Goal: Task Accomplishment & Management: Complete application form

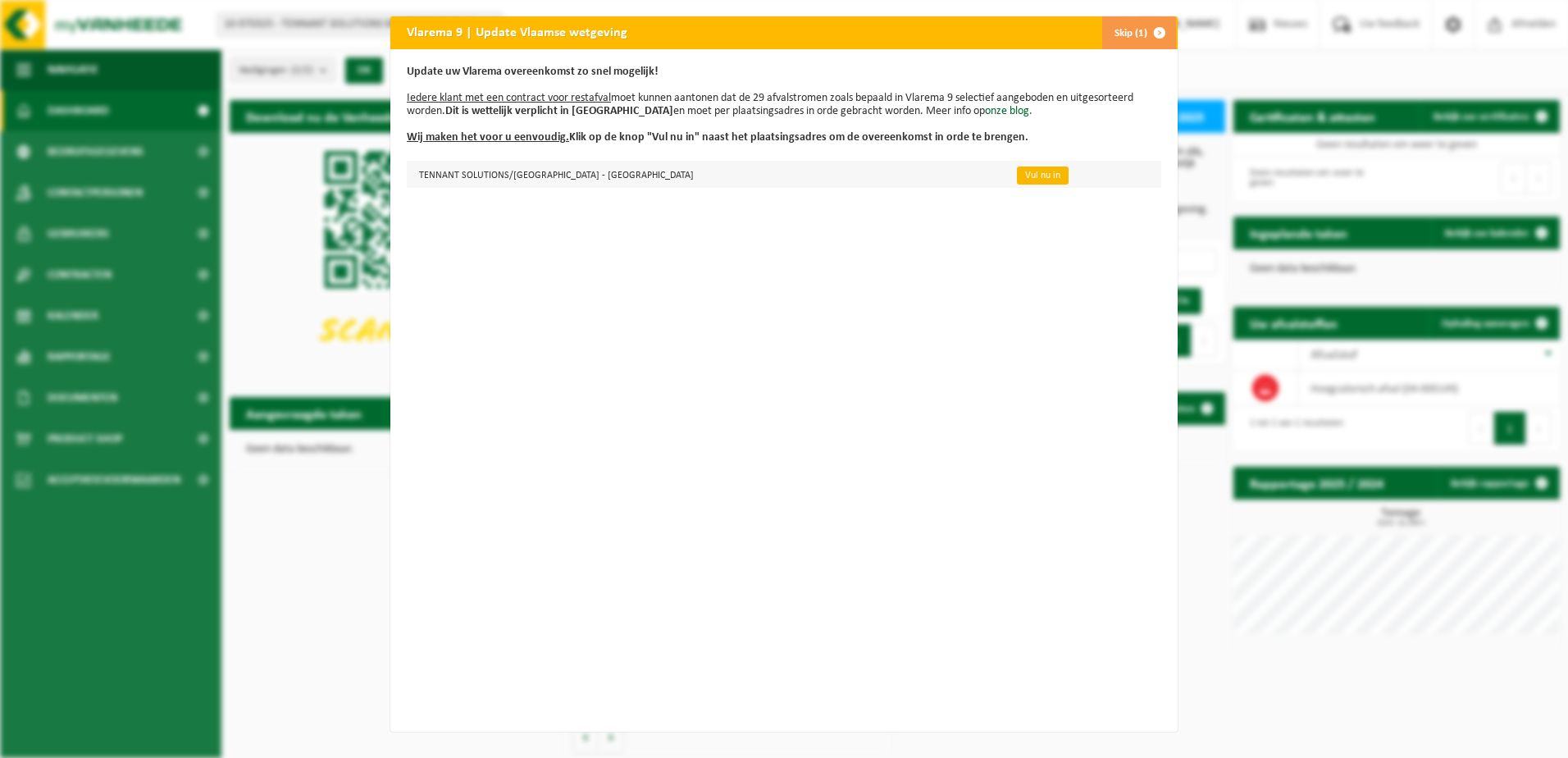
click at [1017, 175] on link "Vul nu in" at bounding box center [1043, 175] width 51 height 18
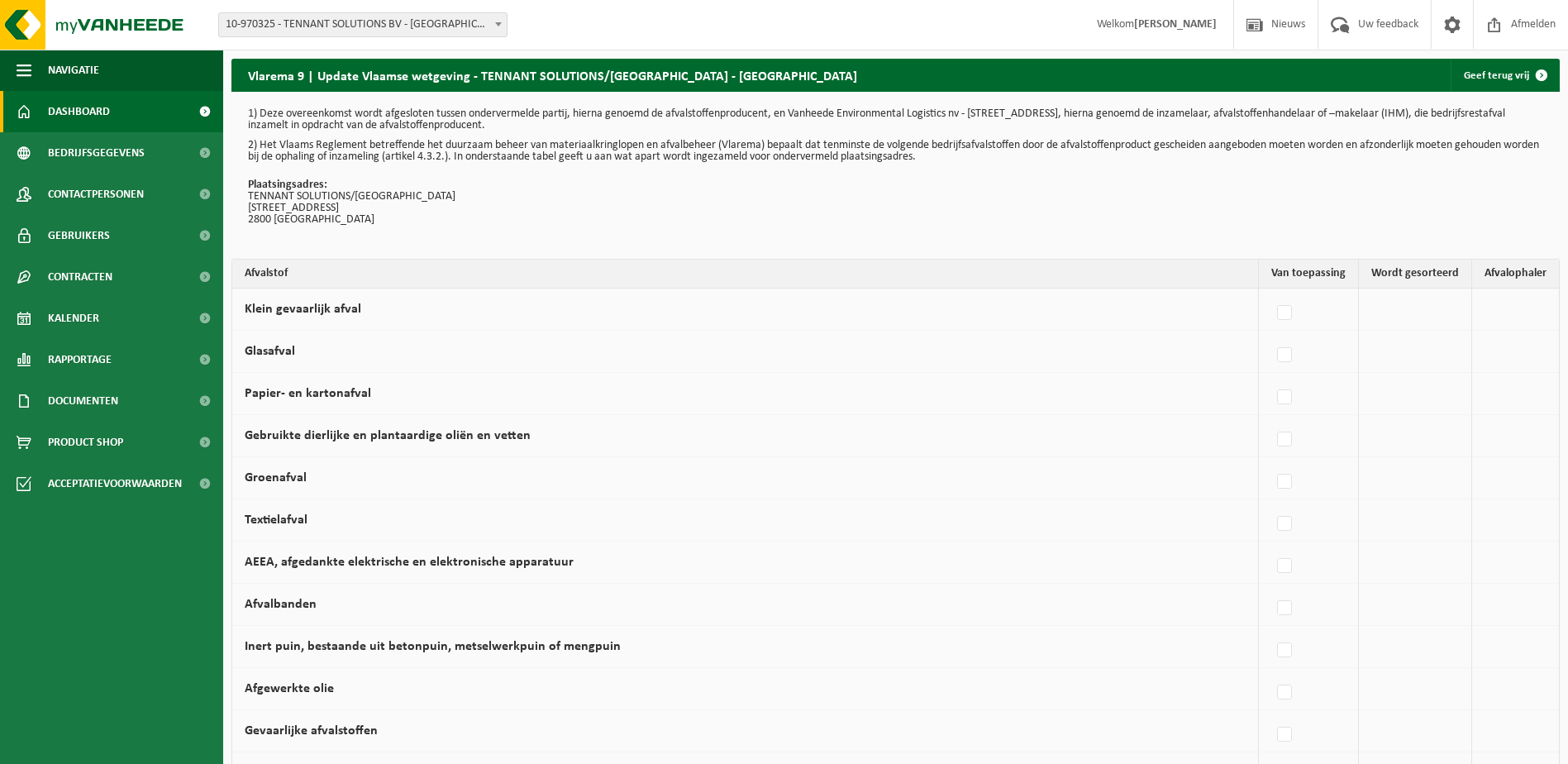
click at [73, 115] on span "Dashboard" at bounding box center [79, 111] width 62 height 41
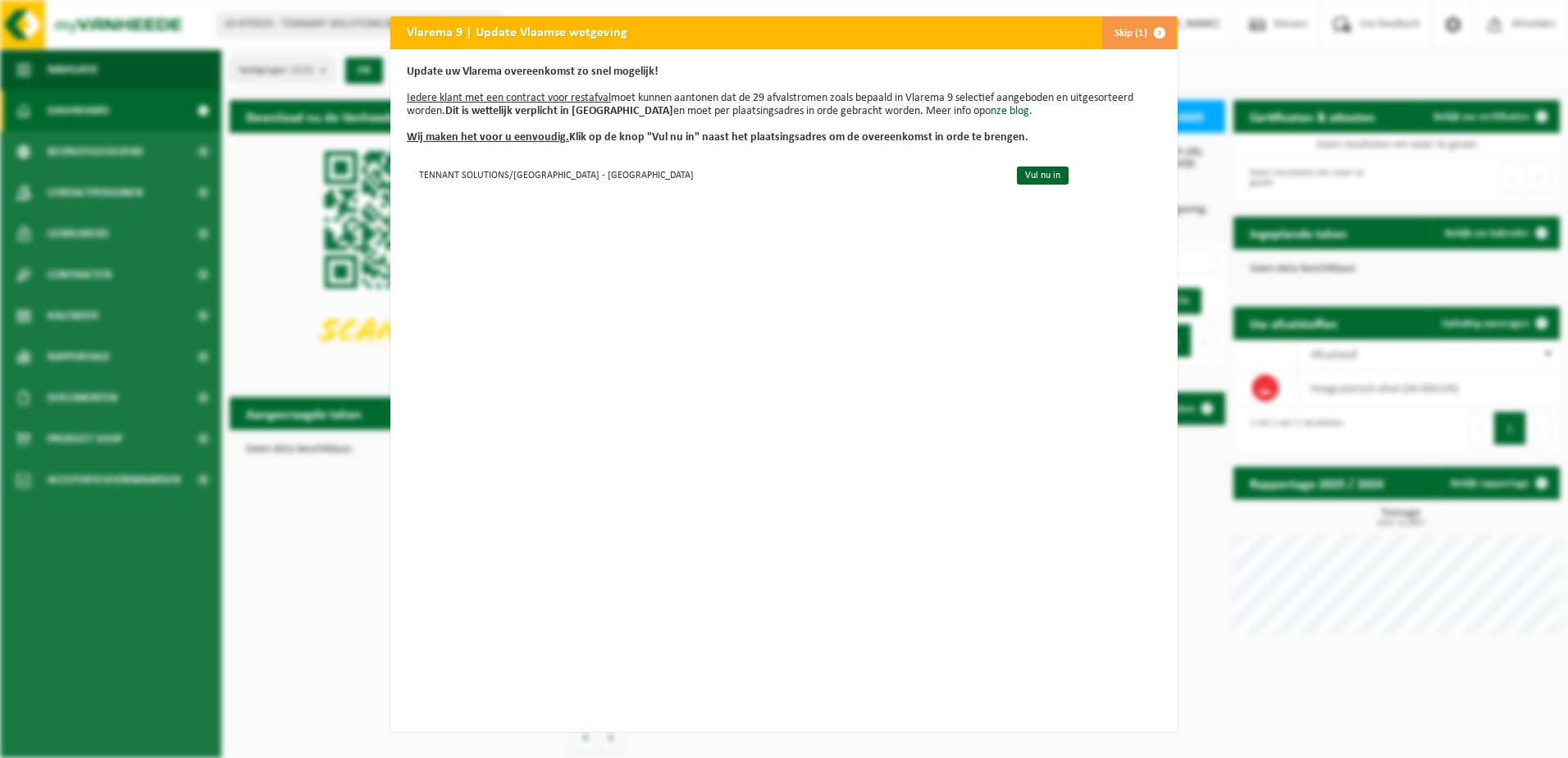
click at [1128, 30] on button "Skip (1)" at bounding box center [1138, 32] width 75 height 32
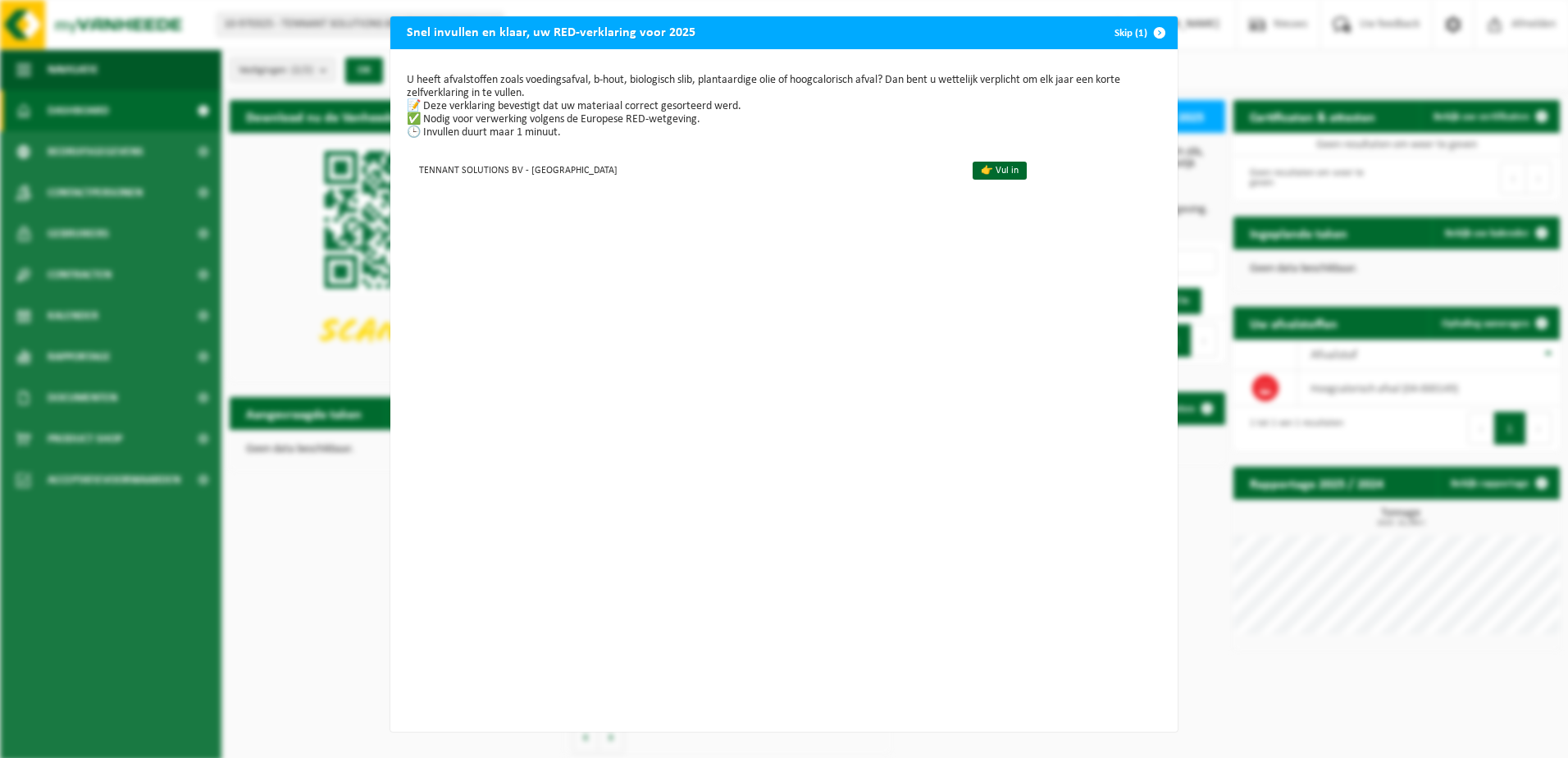
click at [1129, 40] on button "Skip (1)" at bounding box center [1138, 32] width 75 height 32
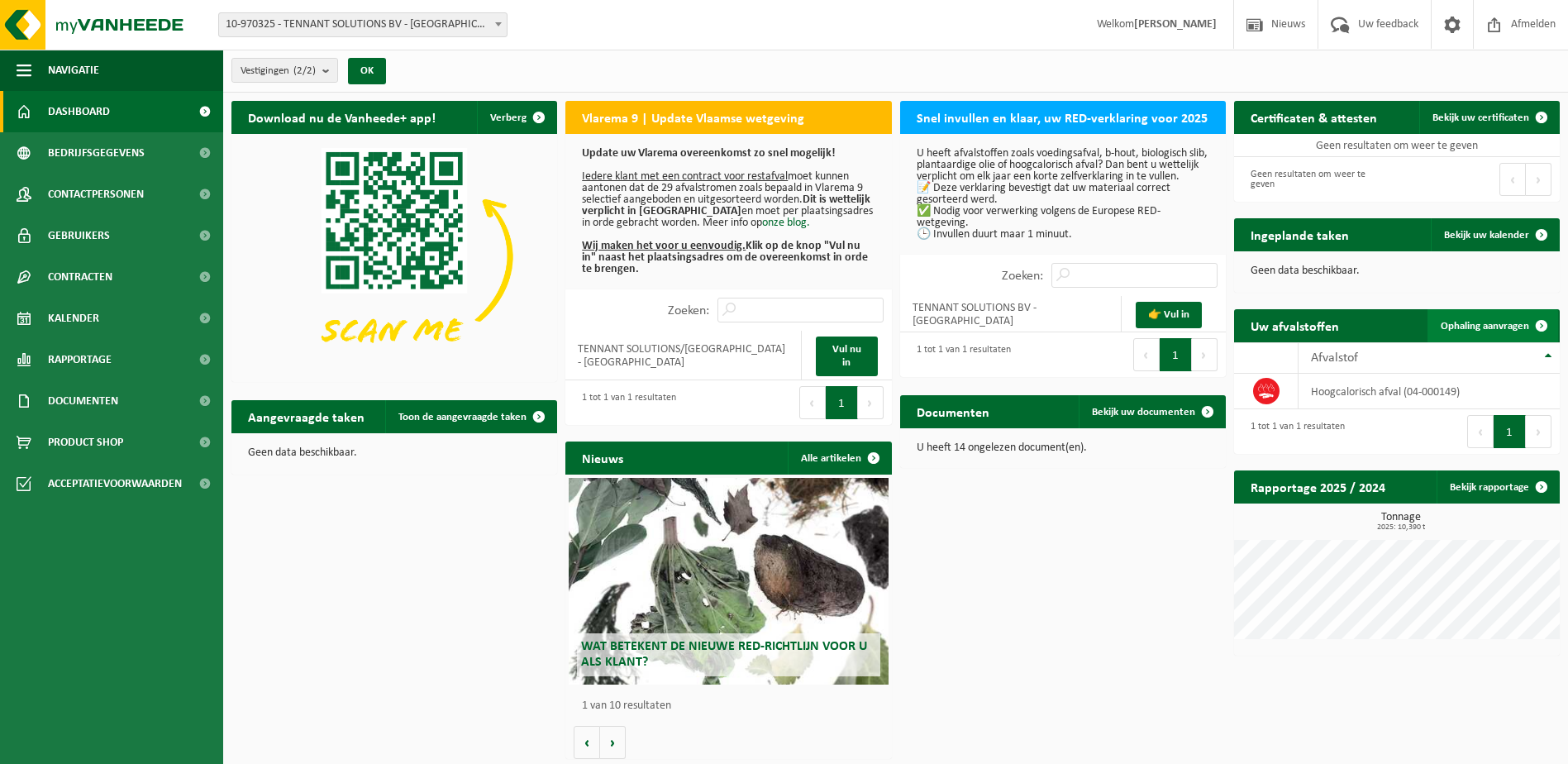
click at [1508, 322] on span "Ophaling aanvragen" at bounding box center [1484, 327] width 88 height 11
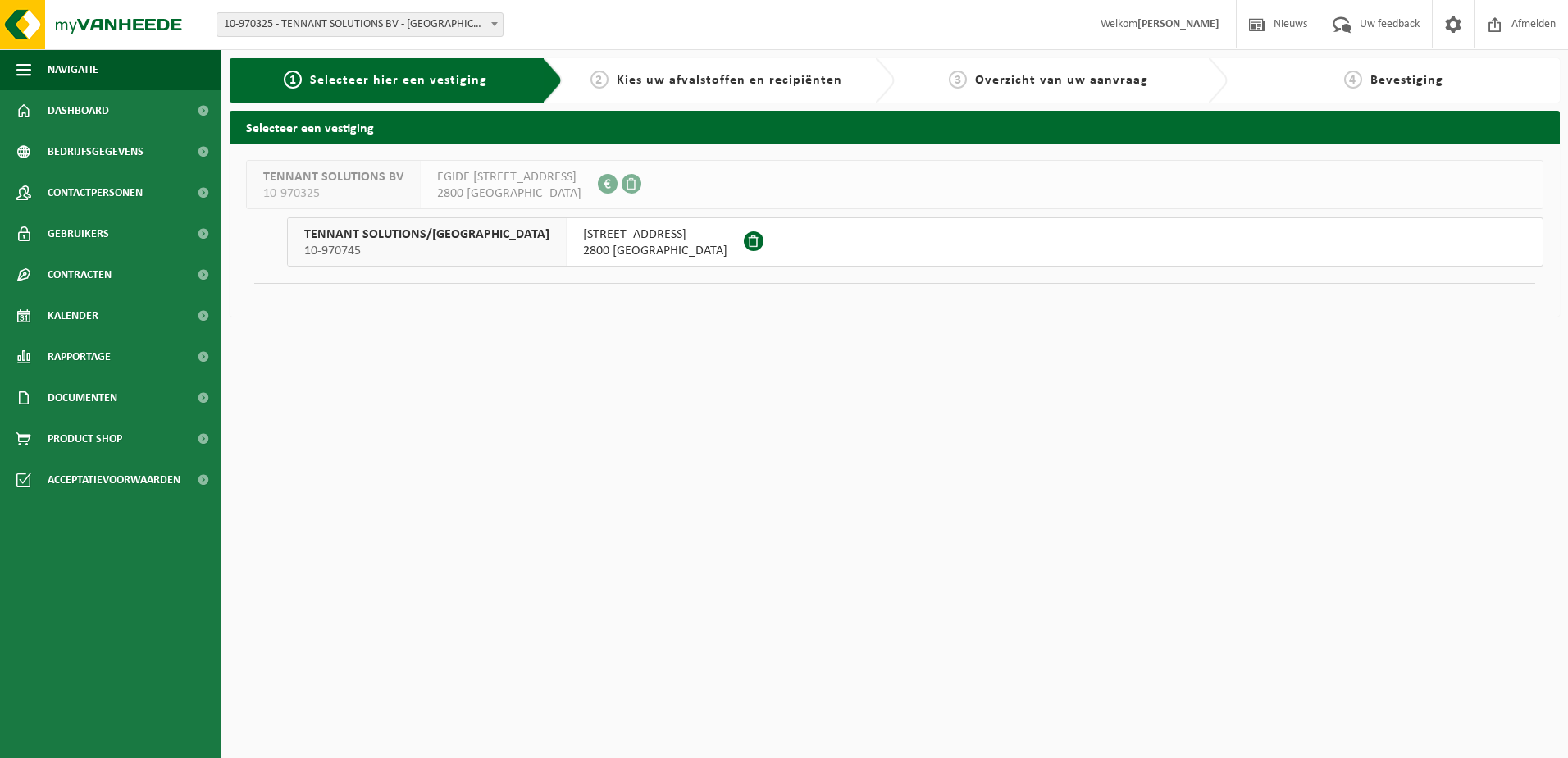
click at [583, 244] on span "2800 [GEOGRAPHIC_DATA]" at bounding box center [655, 251] width 144 height 16
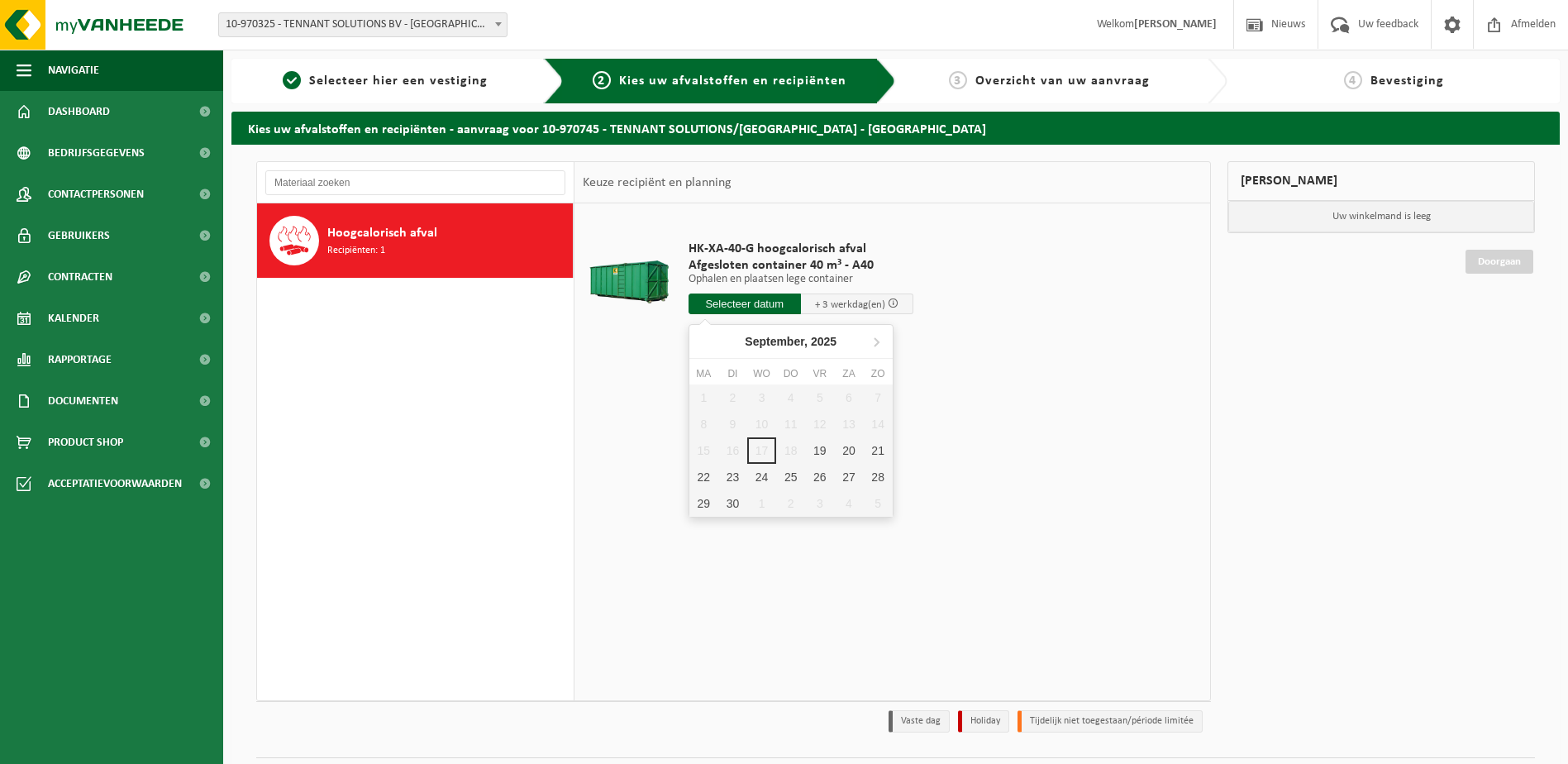
click at [760, 309] on input "text" at bounding box center [745, 304] width 113 height 21
click at [821, 450] on div "19" at bounding box center [819, 450] width 29 height 26
type input "Van 2025-09-19"
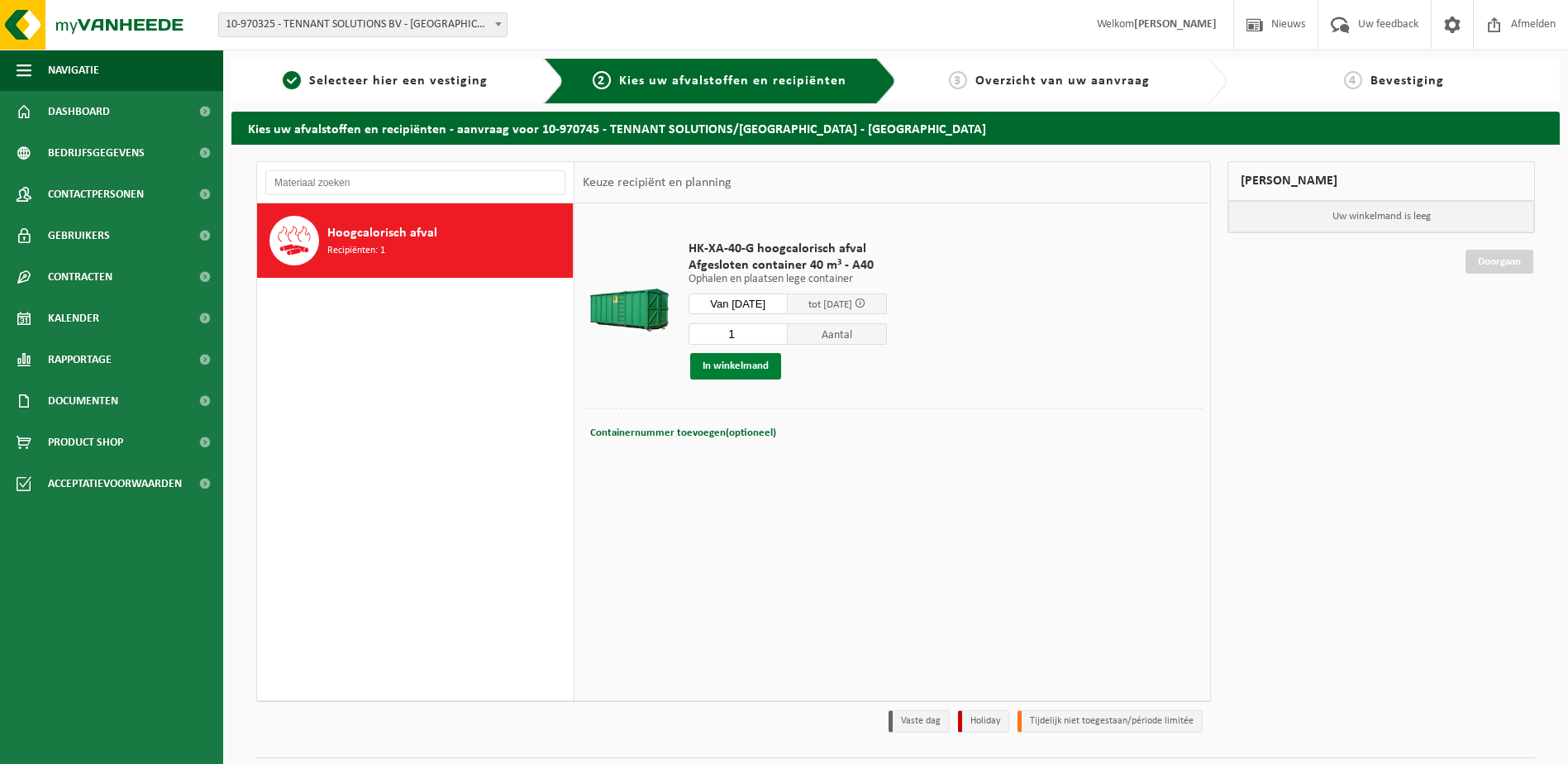
click at [712, 365] on button "In winkelmand" at bounding box center [736, 366] width 91 height 26
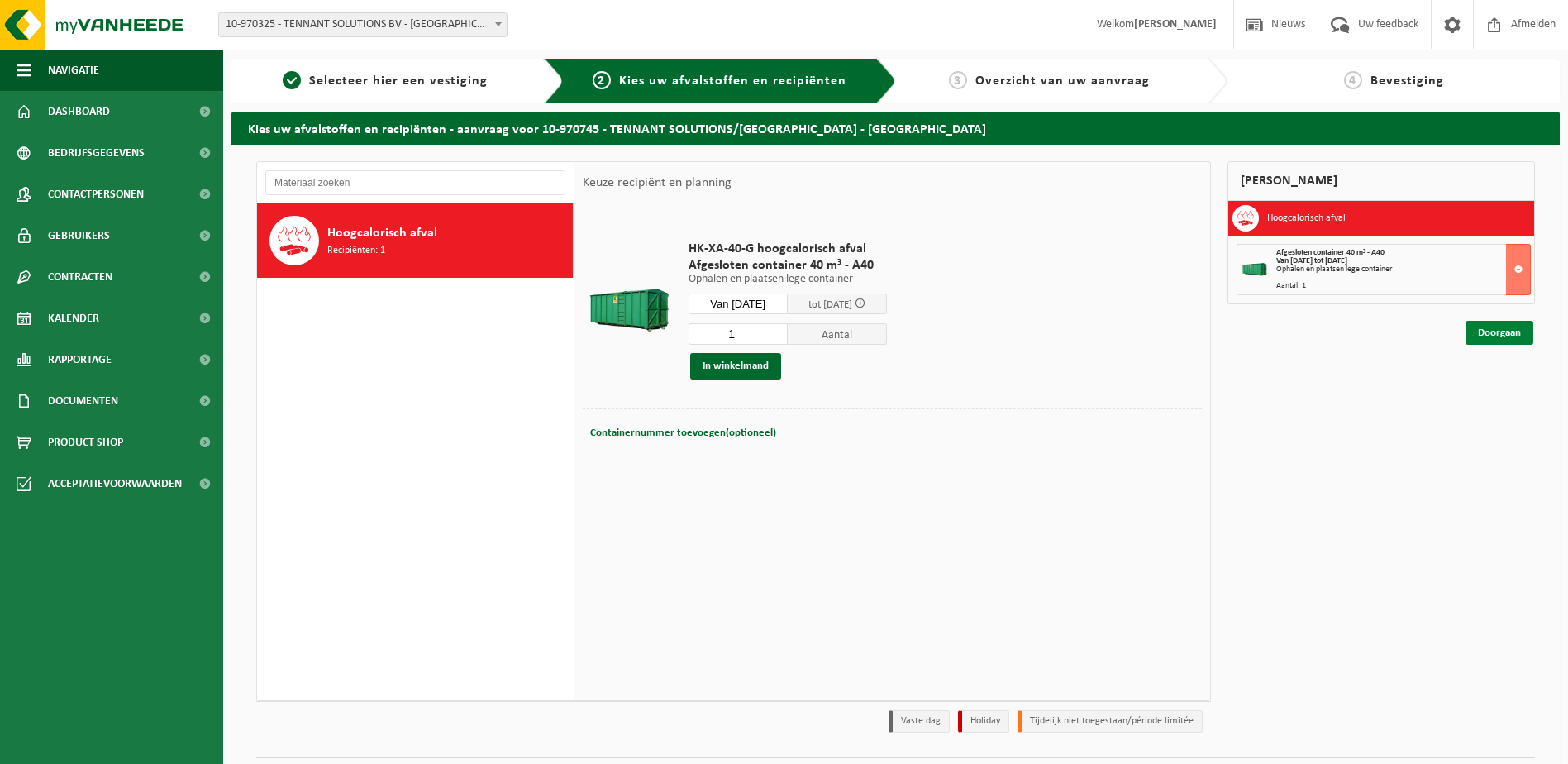
click at [1502, 336] on link "Doorgaan" at bounding box center [1499, 333] width 68 height 24
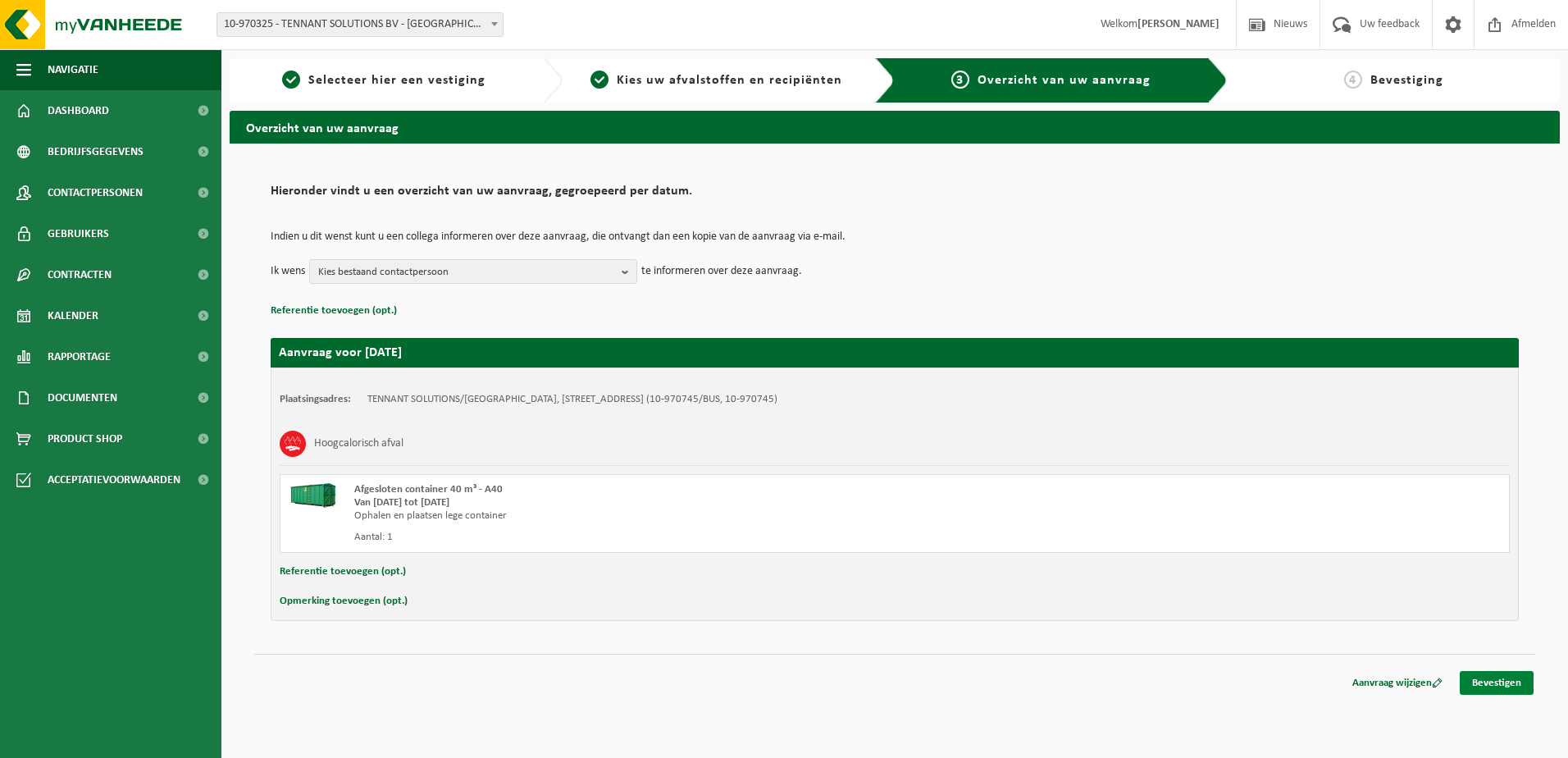
click at [1496, 686] on link "Bevestigen" at bounding box center [1498, 682] width 74 height 23
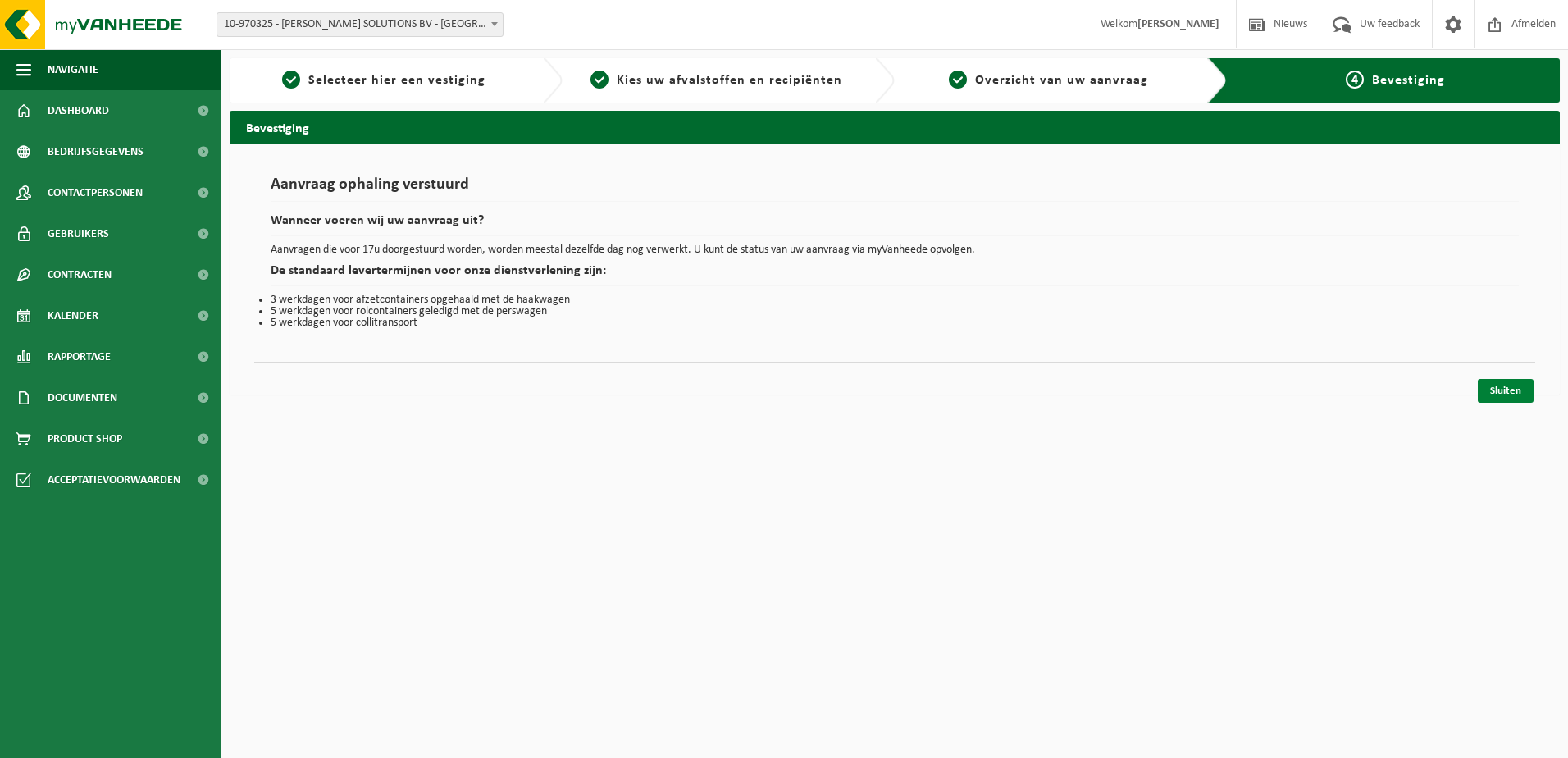
click at [1506, 393] on link "Sluiten" at bounding box center [1507, 391] width 56 height 23
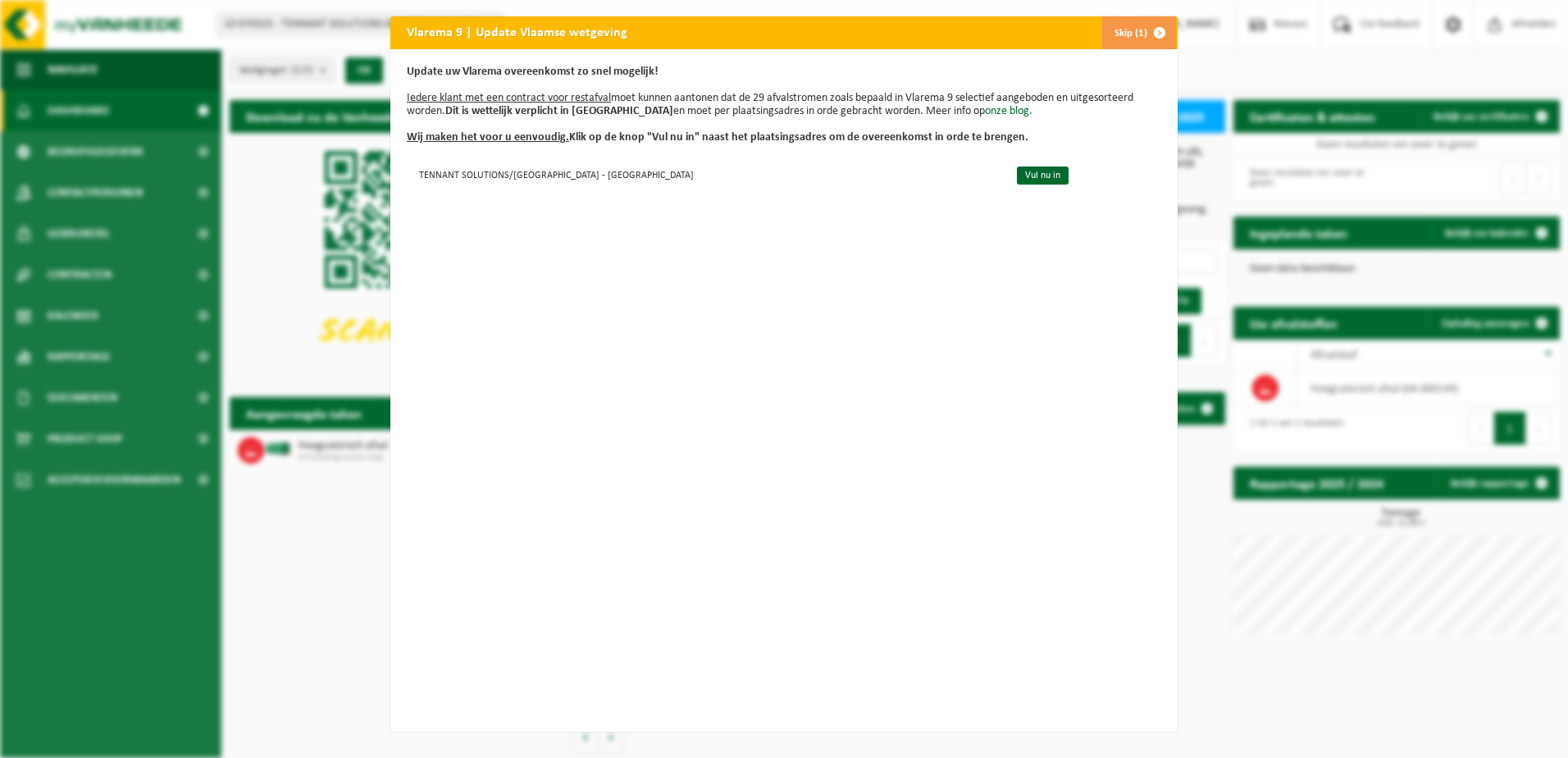
click at [1134, 38] on button "Skip (1)" at bounding box center [1138, 32] width 75 height 32
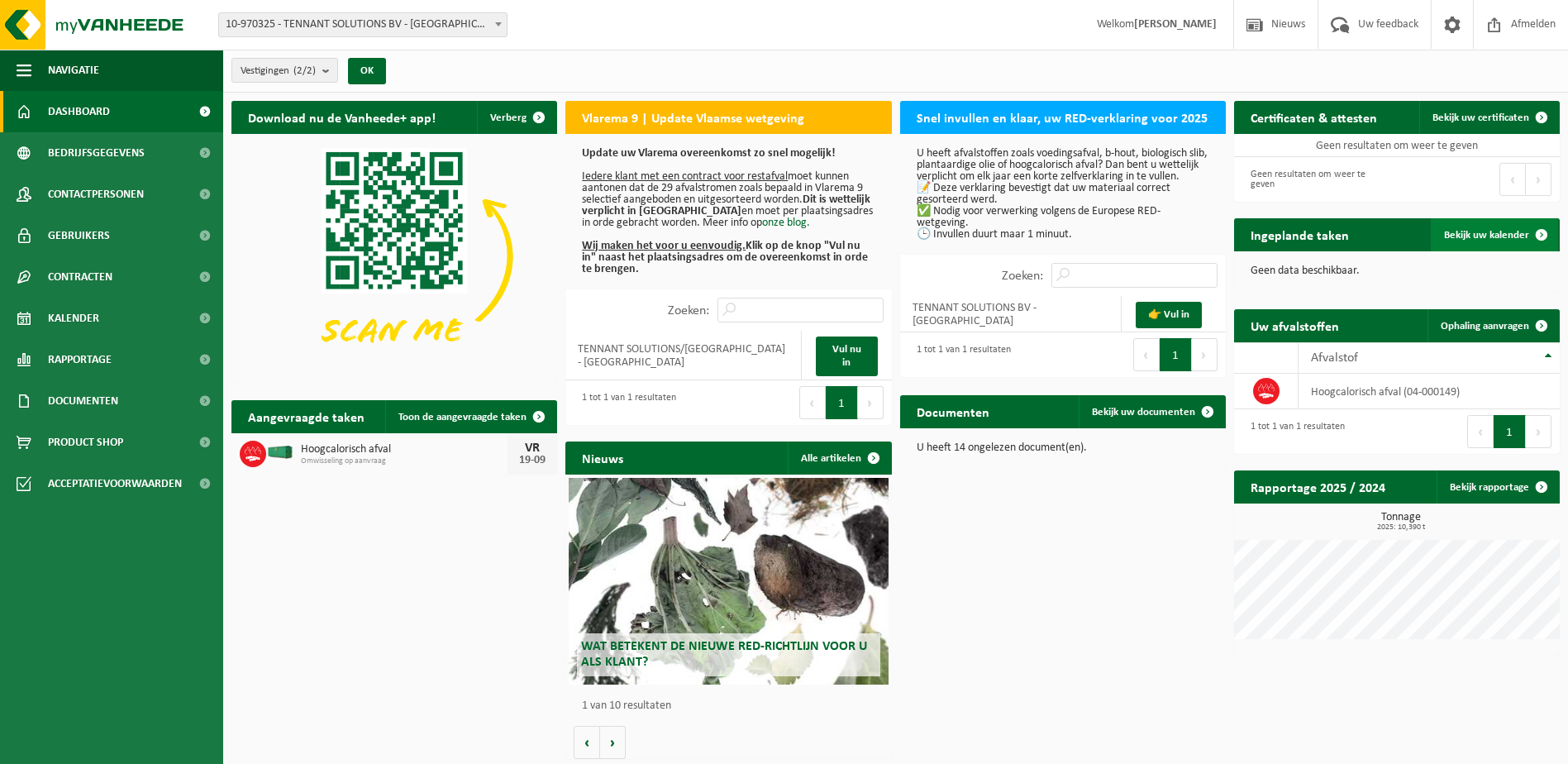
click at [1501, 236] on span "Bekijk uw kalender" at bounding box center [1487, 236] width 85 height 11
